Goal: Information Seeking & Learning: Find specific fact

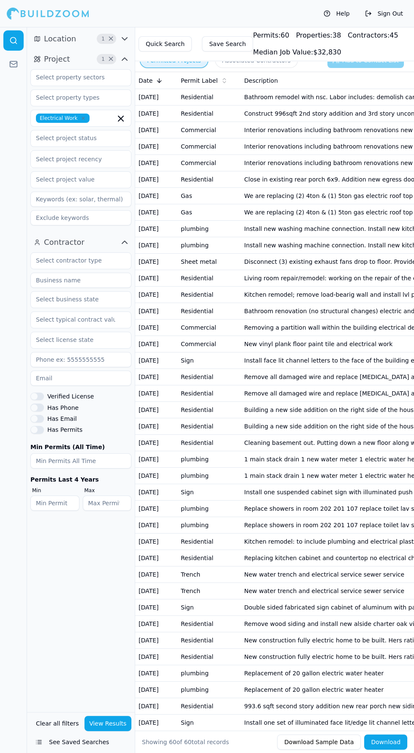
click at [111, 59] on span "×" at bounding box center [111, 59] width 6 height 4
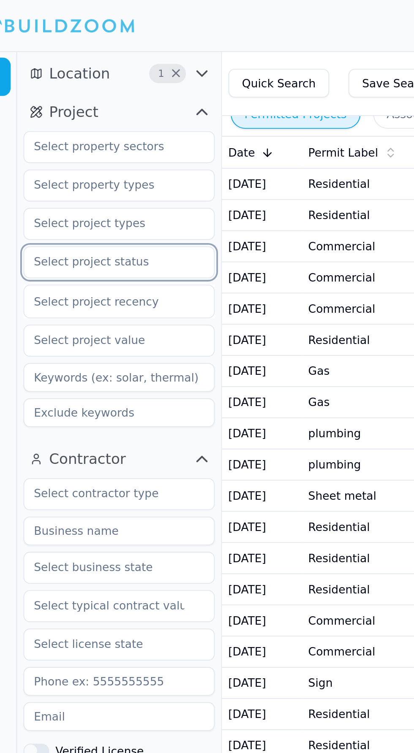
click at [91, 131] on input "text" at bounding box center [75, 137] width 89 height 15
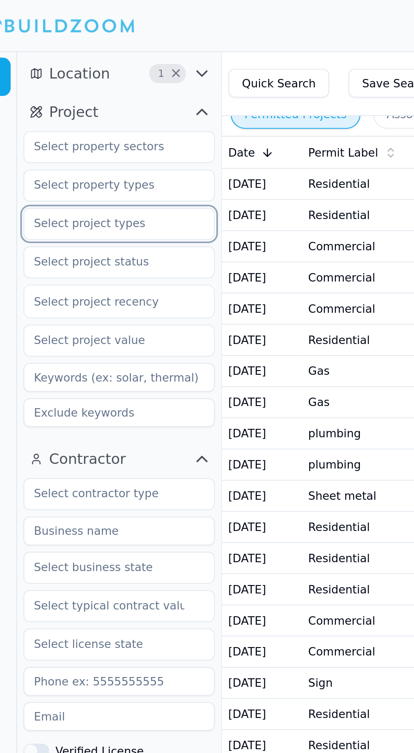
click at [111, 121] on input "text" at bounding box center [75, 117] width 89 height 15
click at [112, 99] on input "text" at bounding box center [75, 97] width 89 height 15
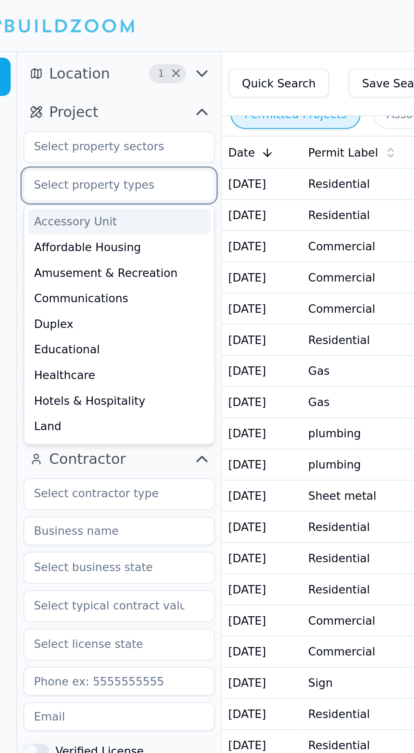
click at [104, 100] on input "text" at bounding box center [75, 97] width 89 height 15
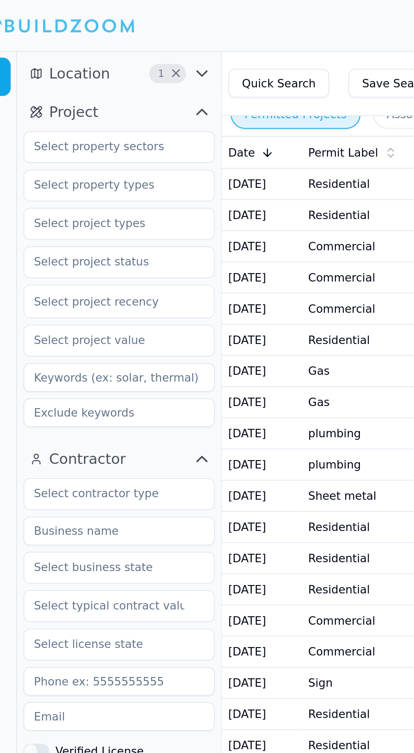
click at [120, 56] on icon "button" at bounding box center [124, 59] width 10 height 10
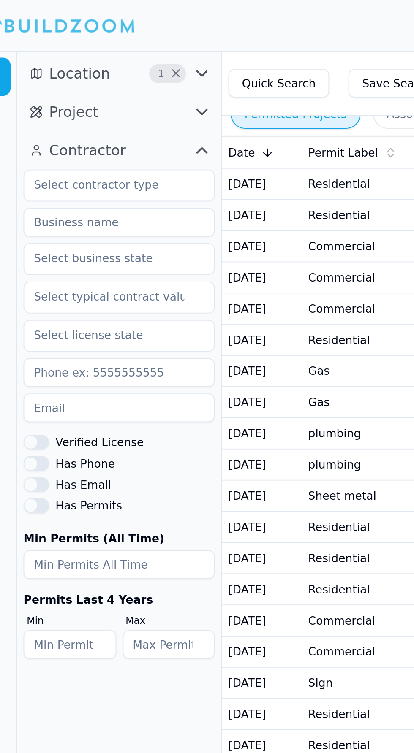
click at [125, 59] on icon "button" at bounding box center [124, 59] width 10 height 10
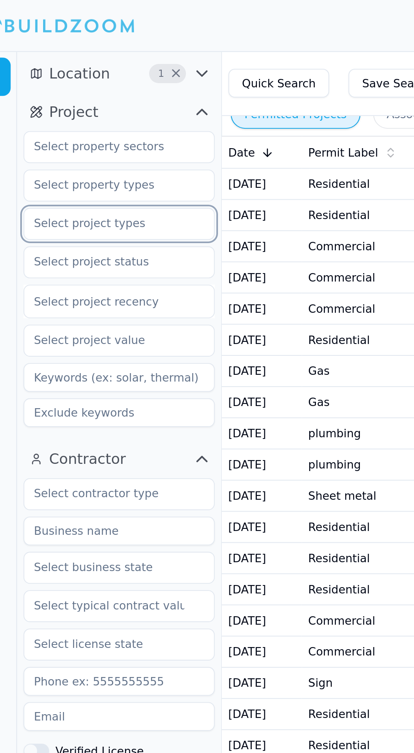
click at [113, 114] on input "text" at bounding box center [75, 117] width 89 height 15
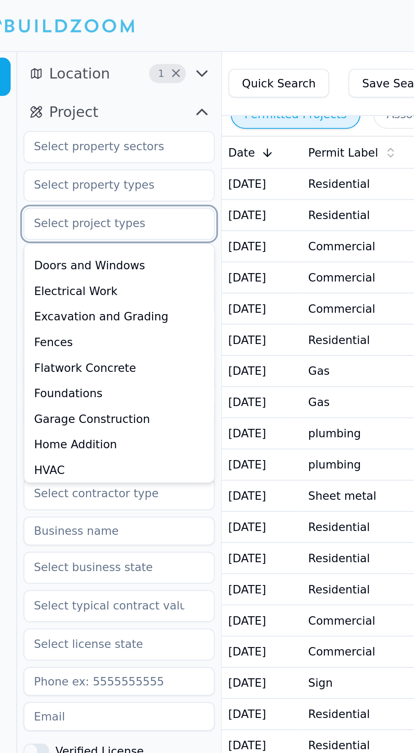
scroll to position [79, 0]
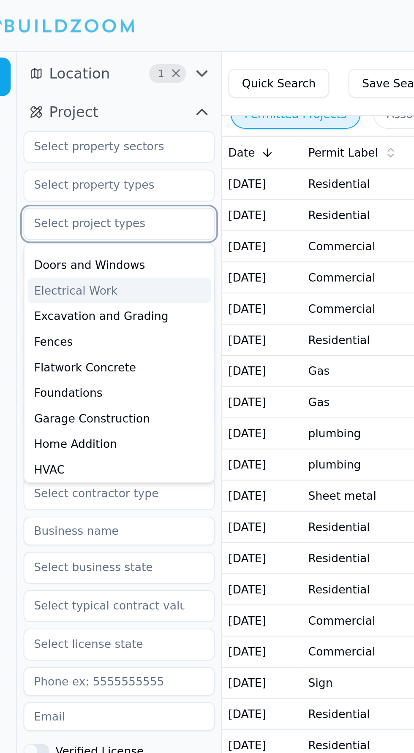
click at [85, 149] on div "Electrical Work" at bounding box center [81, 153] width 97 height 14
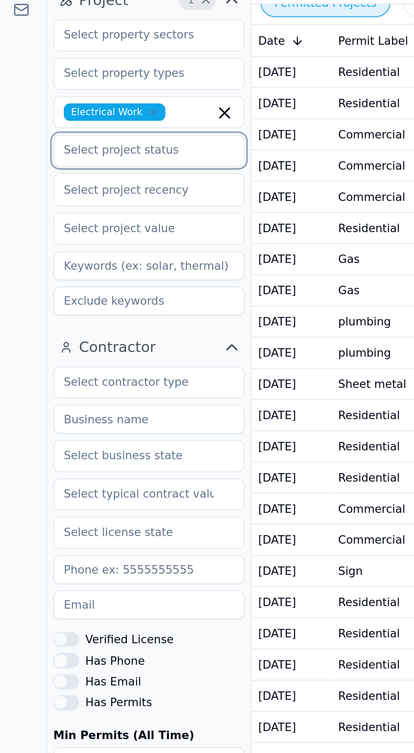
click at [94, 141] on input "text" at bounding box center [75, 137] width 89 height 15
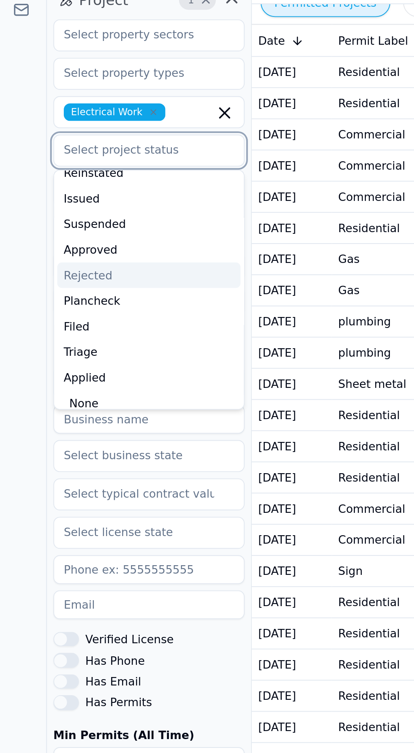
scroll to position [93, 0]
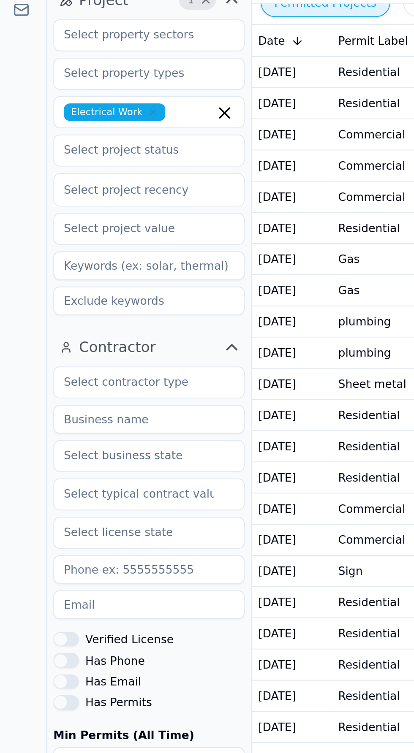
click at [15, 183] on div at bounding box center [13, 390] width 27 height 726
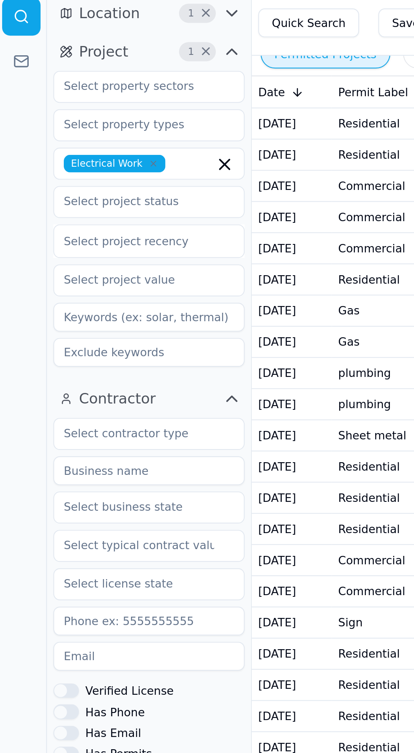
click at [125, 38] on icon "button" at bounding box center [124, 39] width 10 height 10
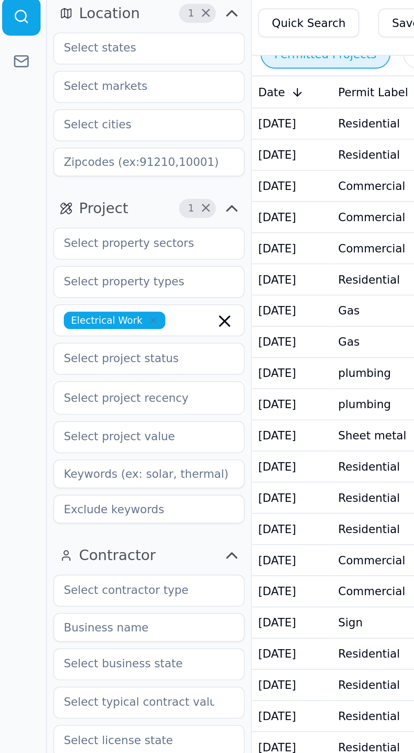
click at [50, 118] on input at bounding box center [80, 117] width 101 height 15
type input "02333"
click at [163, 104] on td "Jul 21, 2025" at bounding box center [156, 97] width 42 height 16
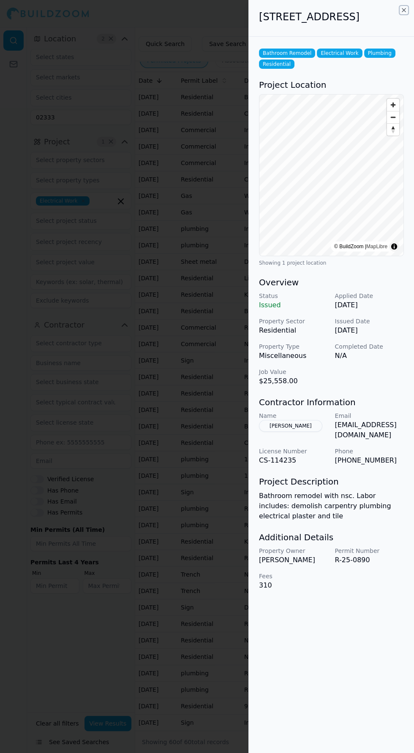
click at [403, 10] on icon "button" at bounding box center [403, 9] width 3 height 3
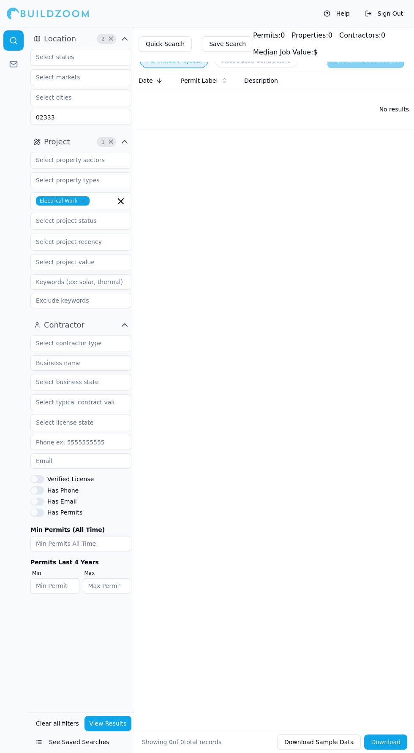
click at [125, 38] on icon "button" at bounding box center [124, 39] width 10 height 10
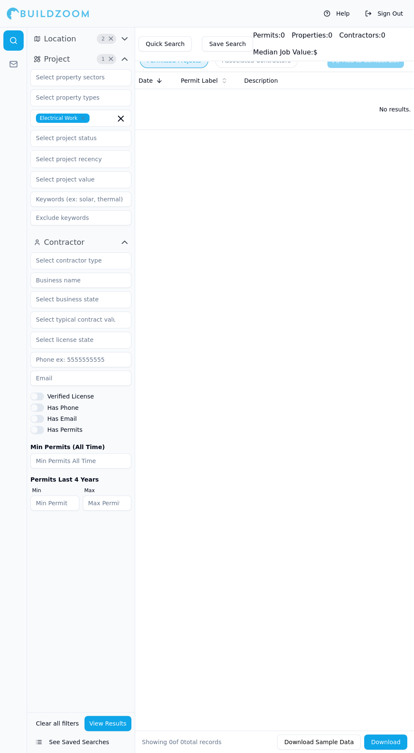
click at [112, 38] on span "×" at bounding box center [111, 39] width 6 height 4
click at [130, 35] on icon "button" at bounding box center [124, 39] width 10 height 10
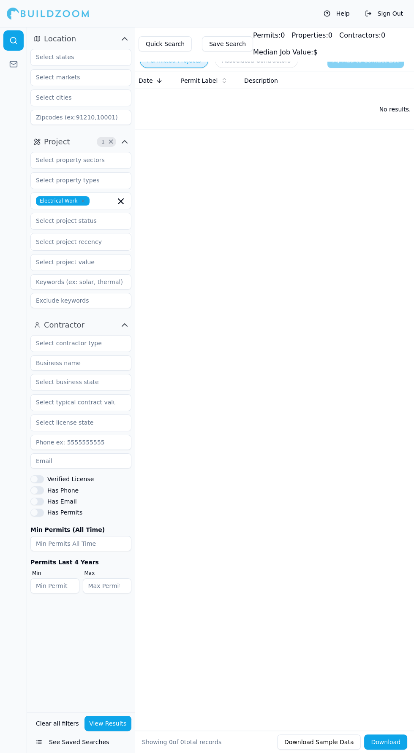
click at [65, 120] on input at bounding box center [80, 117] width 101 height 15
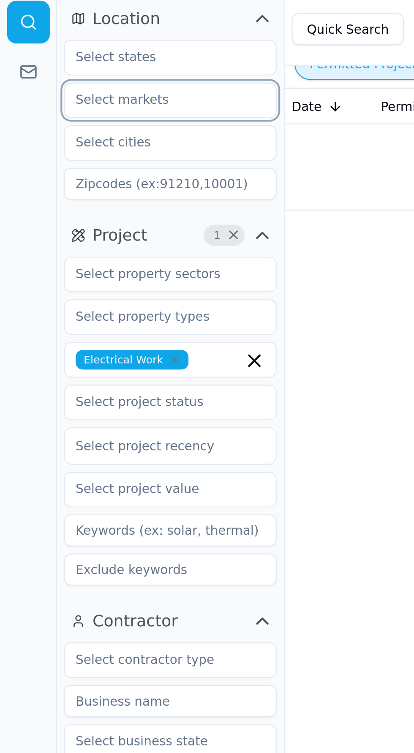
click at [36, 77] on input "text" at bounding box center [75, 77] width 89 height 15
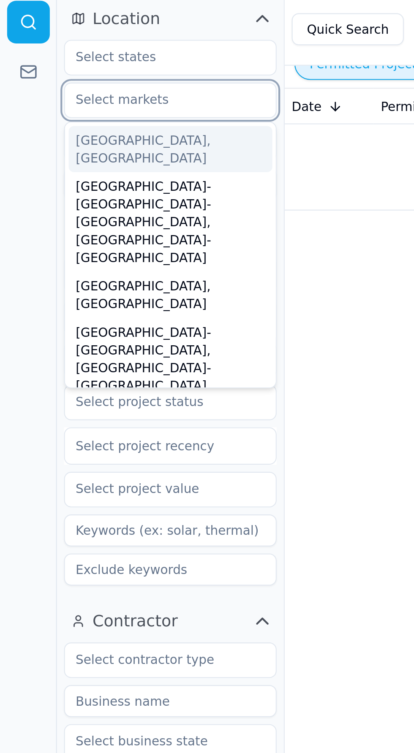
click at [59, 102] on div "Barnstable Town, MA" at bounding box center [81, 101] width 97 height 22
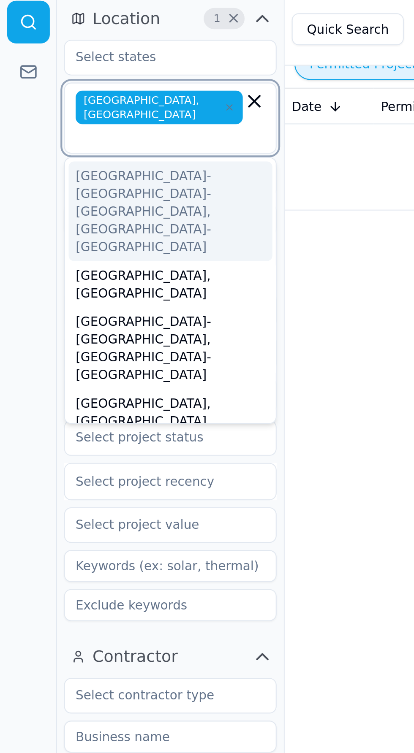
click at [121, 76] on icon "button" at bounding box center [121, 78] width 10 height 10
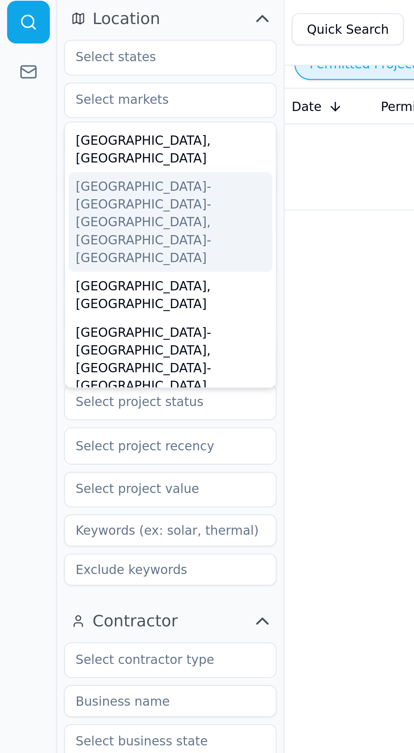
click at [99, 38] on button "Location" at bounding box center [80, 39] width 101 height 14
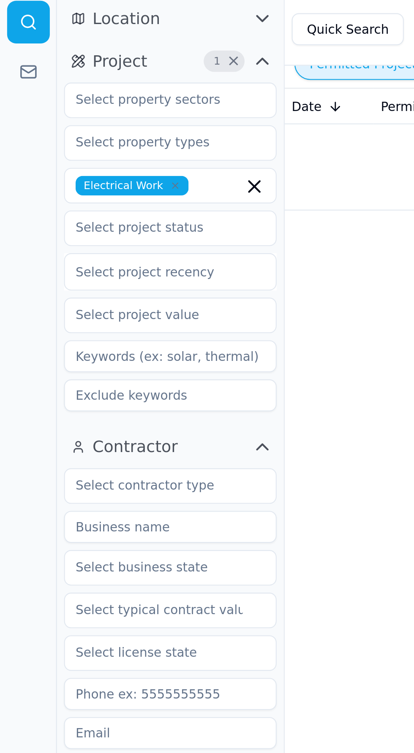
click at [116, 39] on button "Location" at bounding box center [80, 39] width 101 height 14
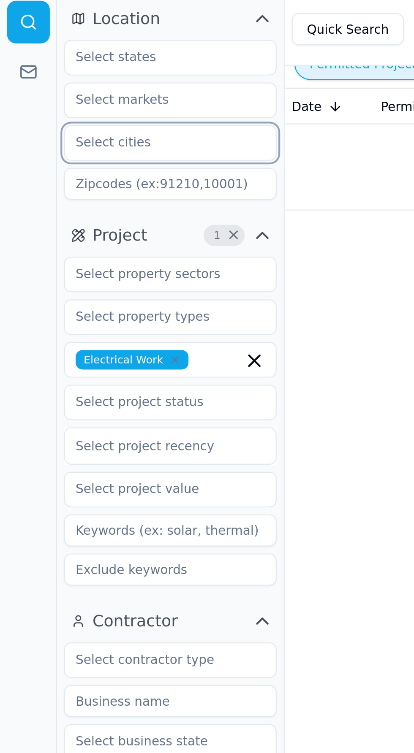
click at [46, 99] on input "text" at bounding box center [75, 97] width 89 height 15
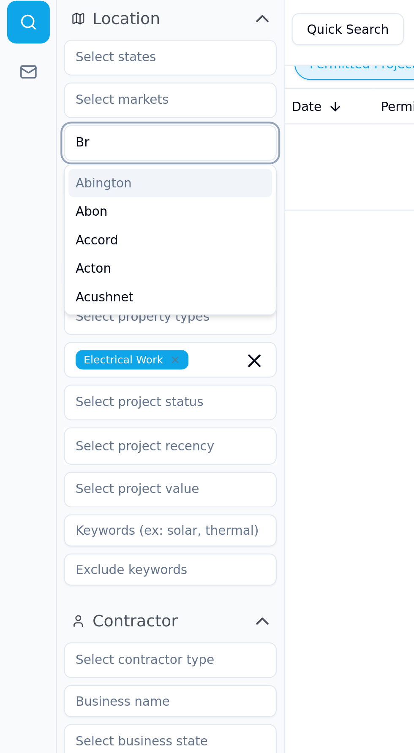
type input "Bra"
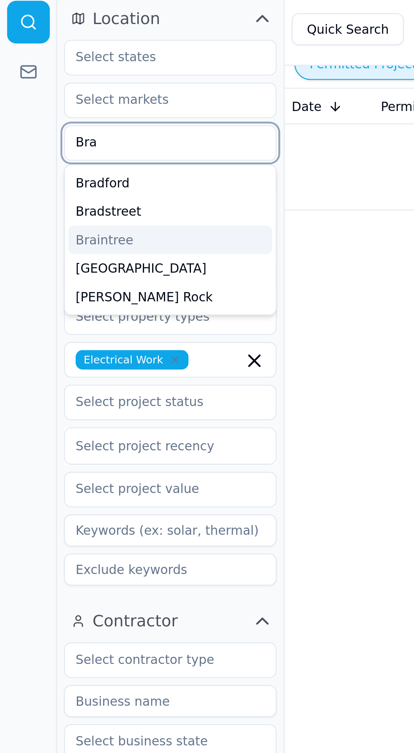
click at [46, 145] on div "Braintree" at bounding box center [81, 144] width 97 height 14
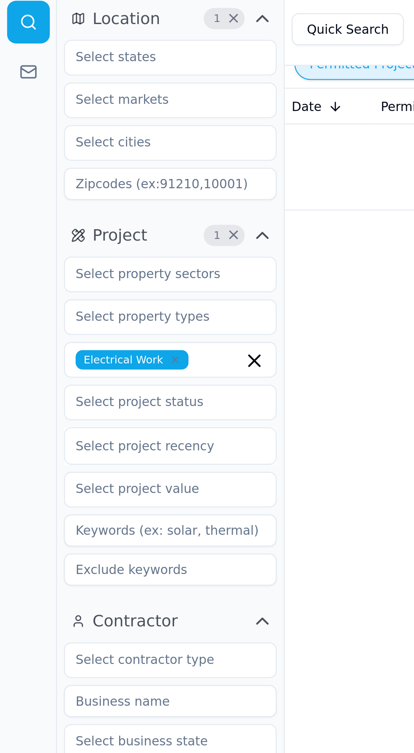
click at [127, 38] on icon "button" at bounding box center [124, 39] width 10 height 10
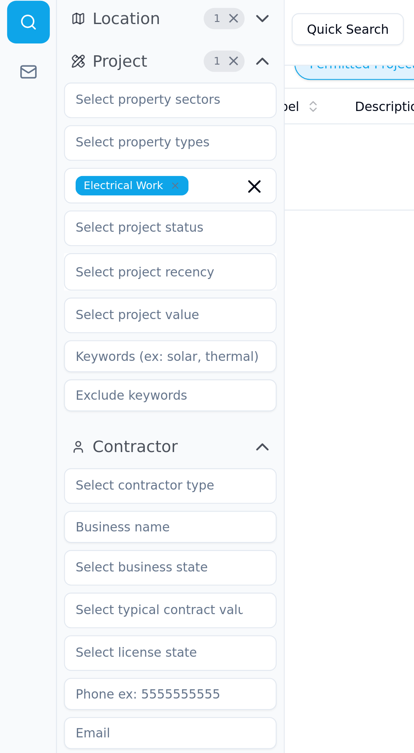
scroll to position [0, 240]
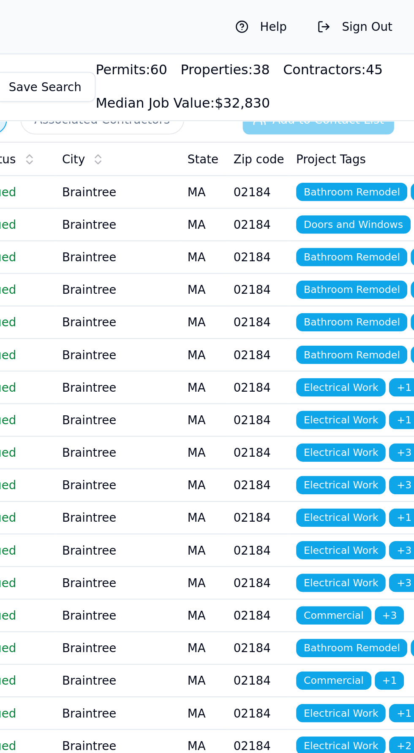
click at [288, 106] on td "Braintree" at bounding box center [264, 97] width 63 height 16
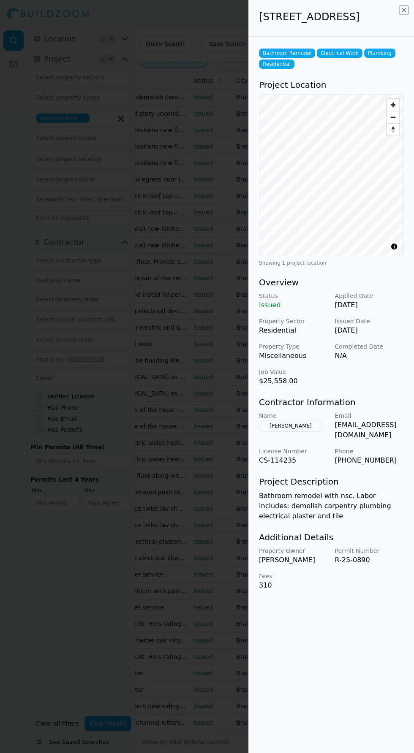
click at [403, 10] on icon "button" at bounding box center [403, 9] width 3 height 3
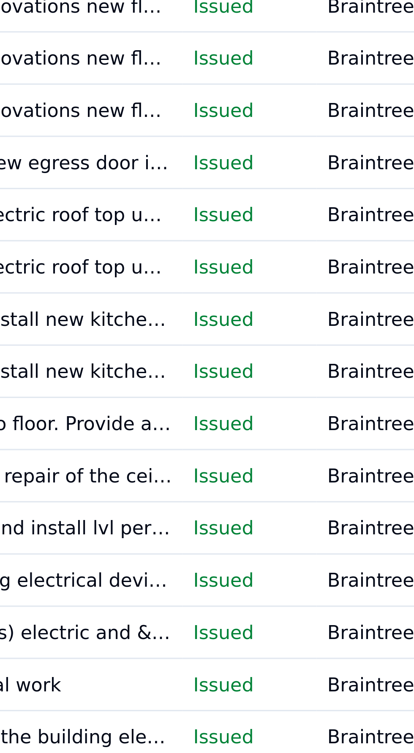
scroll to position [0, 178]
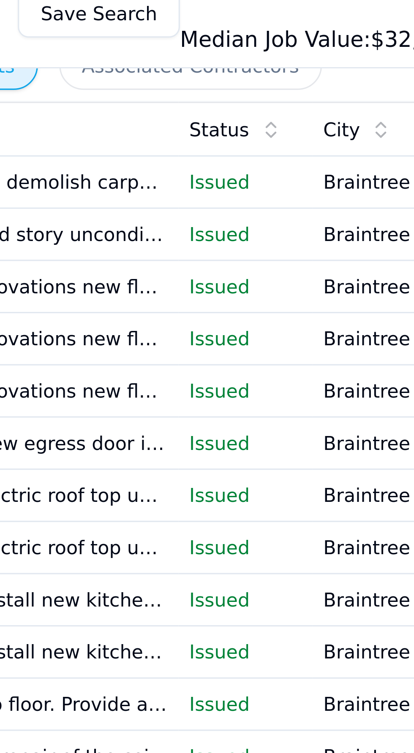
click at [266, 97] on p "Issued" at bounding box center [273, 97] width 35 height 8
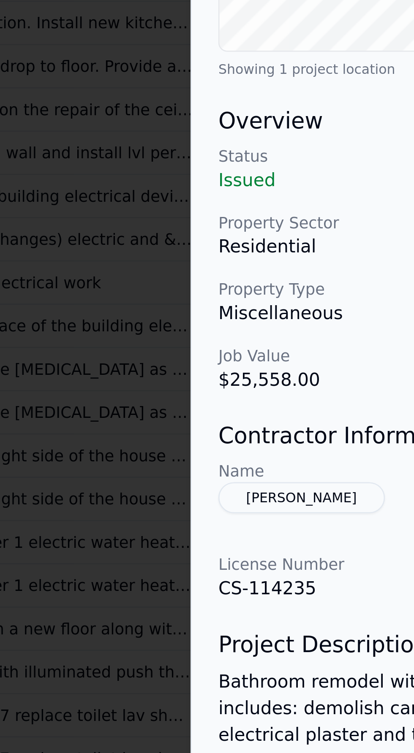
scroll to position [0, 0]
click at [294, 432] on button "Steven A Costa" at bounding box center [290, 426] width 63 height 12
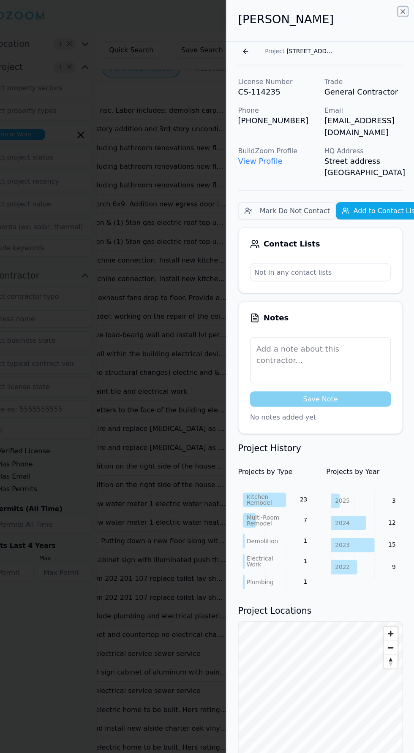
click at [401, 7] on icon "button" at bounding box center [403, 10] width 7 height 7
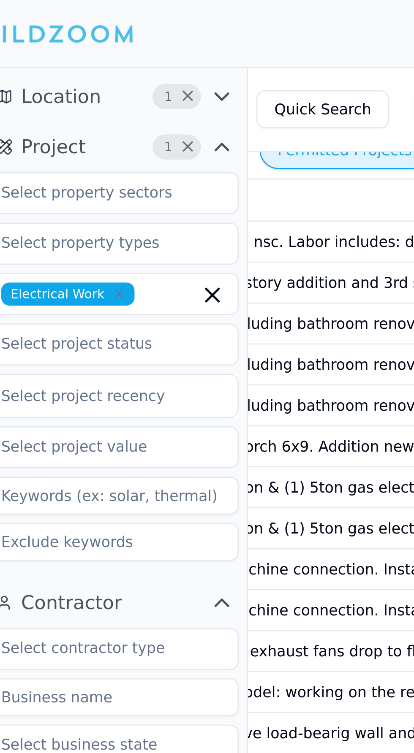
click at [122, 35] on icon "button" at bounding box center [124, 39] width 10 height 10
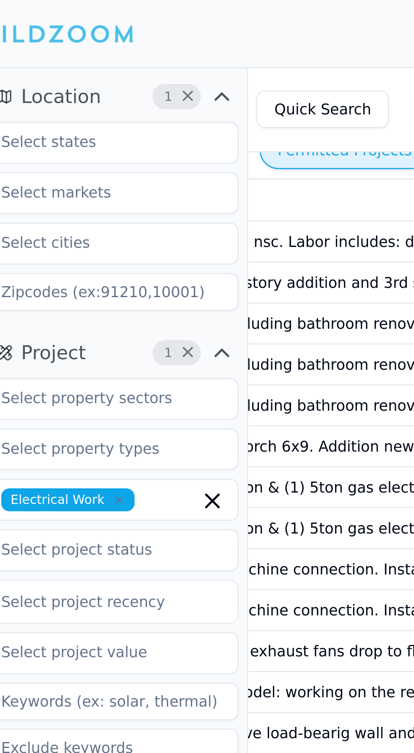
click at [110, 37] on span "×" at bounding box center [111, 39] width 6 height 4
click at [87, 119] on input at bounding box center [80, 117] width 101 height 15
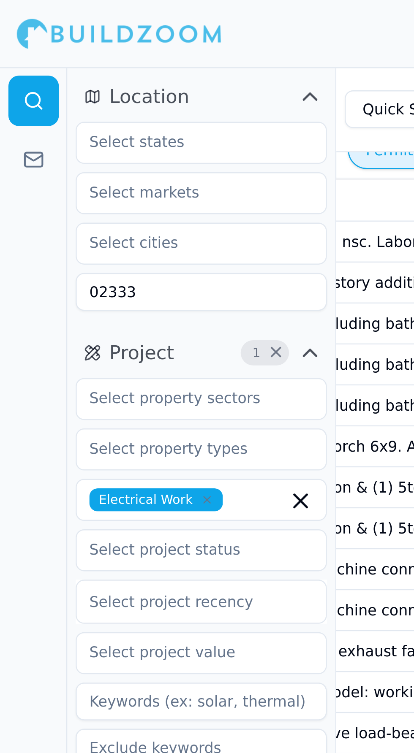
type input "02333"
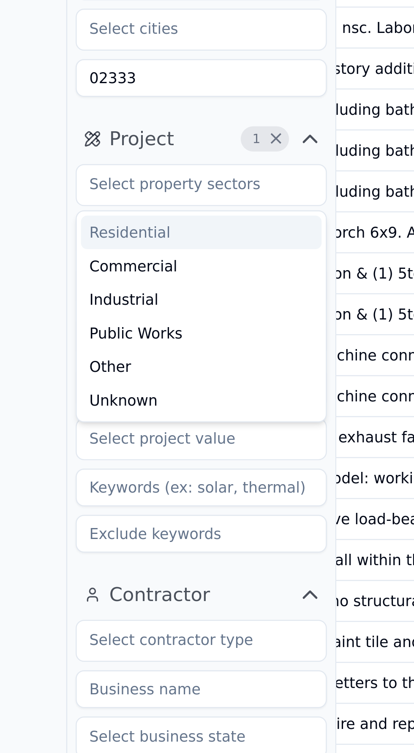
click at [11, 141] on div at bounding box center [13, 390] width 27 height 726
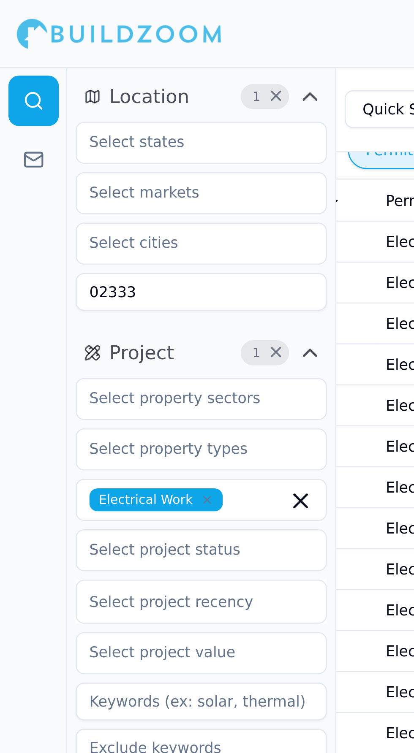
scroll to position [0, 4]
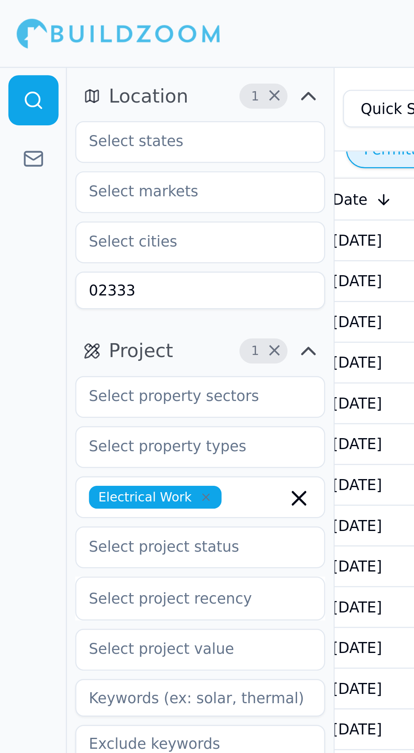
click at [152, 221] on td "[DATE]" at bounding box center [152, 212] width 42 height 16
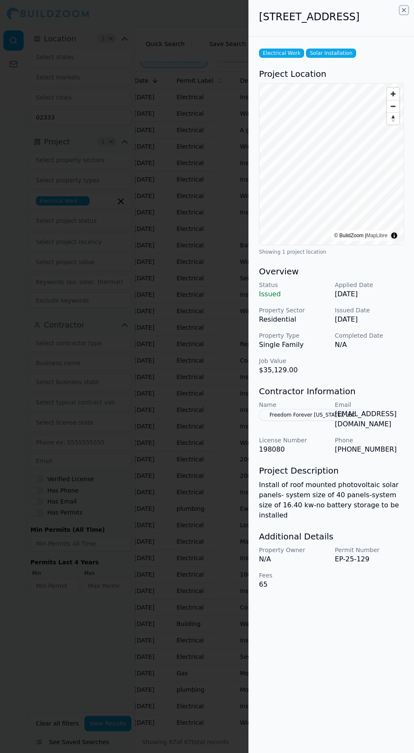
click at [403, 10] on icon "button" at bounding box center [403, 9] width 3 height 3
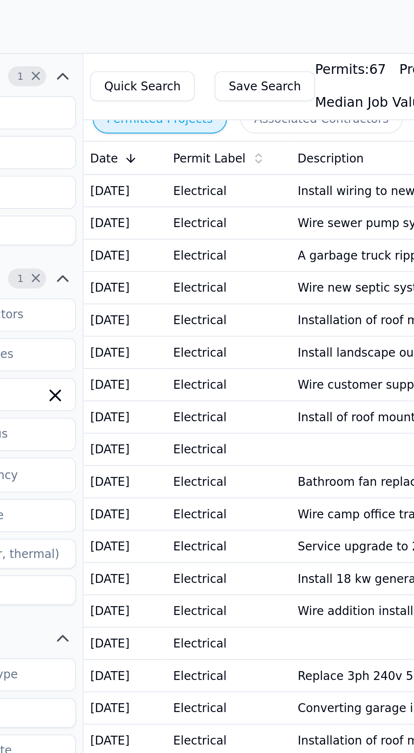
scroll to position [2, 0]
